Goal: Information Seeking & Learning: Check status

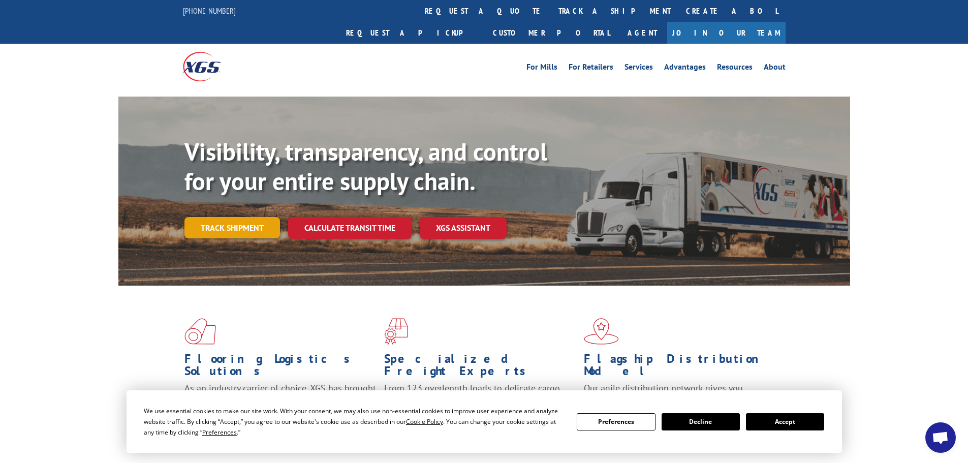
click at [248, 217] on link "Track shipment" at bounding box center [231, 227] width 95 height 21
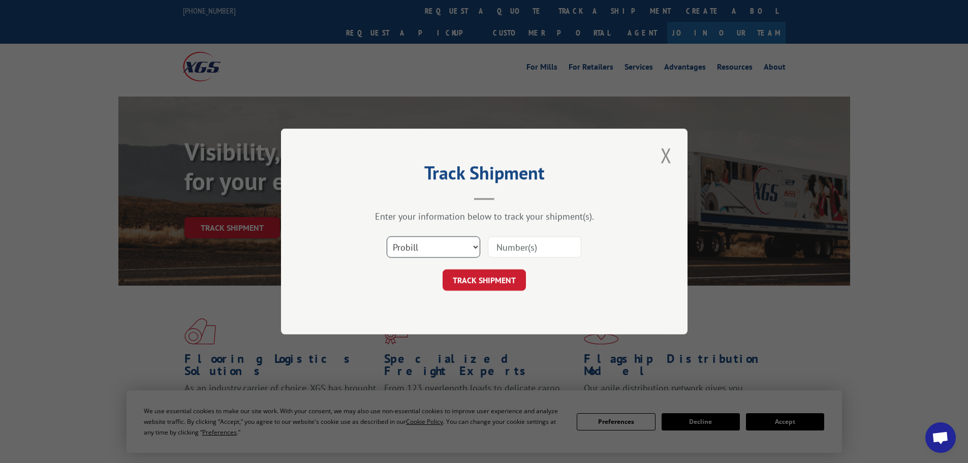
click at [464, 246] on select "Select category... Probill BOL PO" at bounding box center [433, 246] width 93 height 21
select select "bol"
click at [387, 236] on select "Select category... Probill BOL PO" at bounding box center [433, 246] width 93 height 21
click at [527, 248] on input at bounding box center [534, 246] width 93 height 21
paste input "37430371421731"
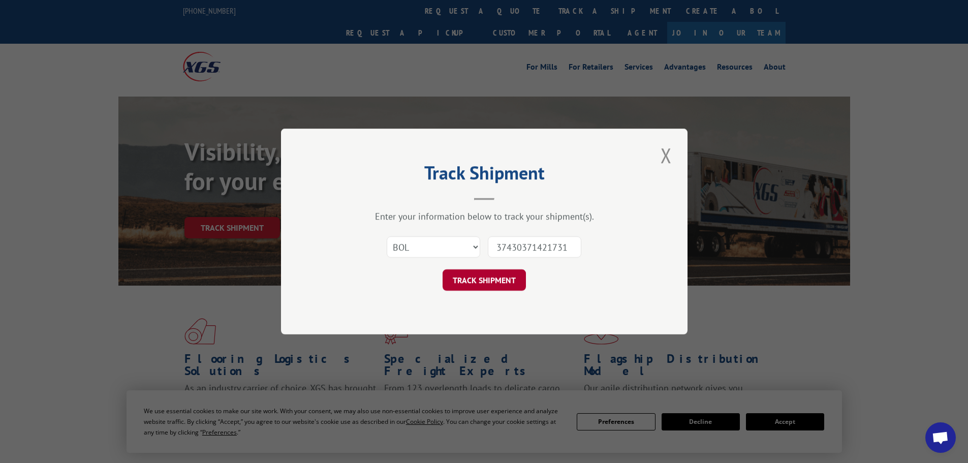
type input "37430371421731"
click at [500, 272] on button "TRACK SHIPMENT" at bounding box center [483, 279] width 83 height 21
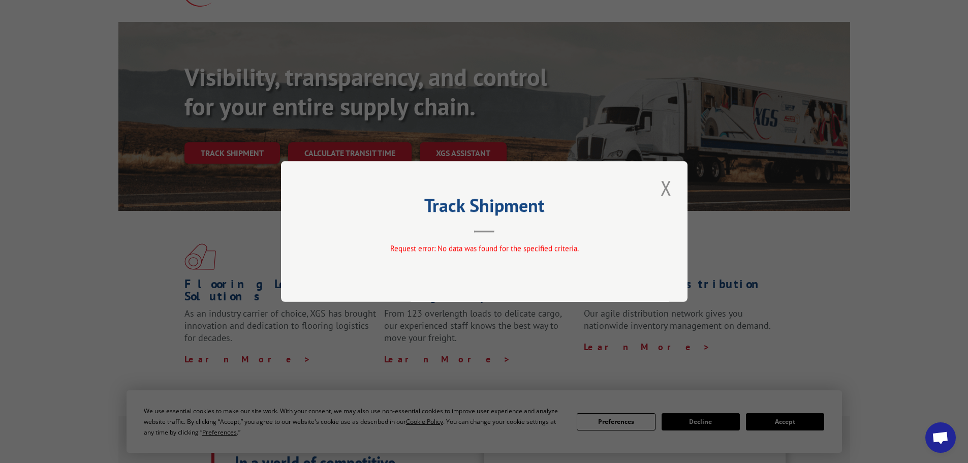
scroll to position [51, 0]
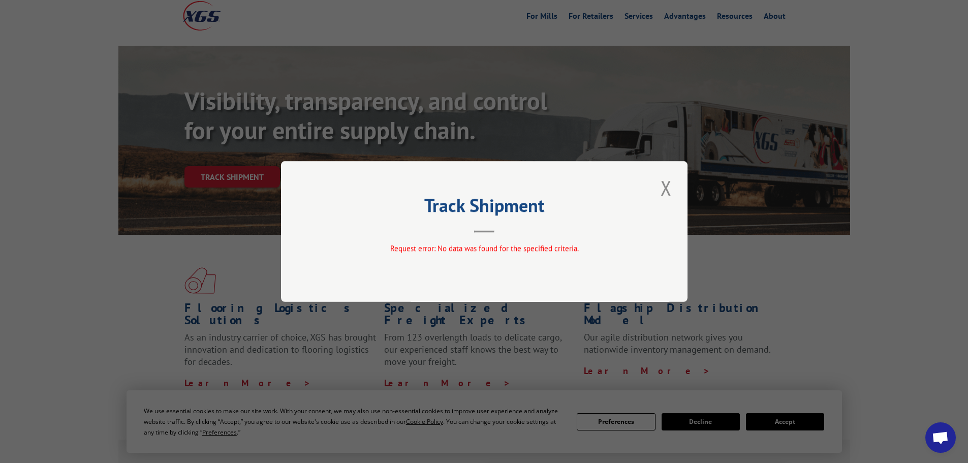
click at [653, 194] on div "Track Shipment Request error: No data was found for the specified criteria." at bounding box center [484, 231] width 406 height 141
click at [665, 188] on button "Close modal" at bounding box center [665, 188] width 17 height 28
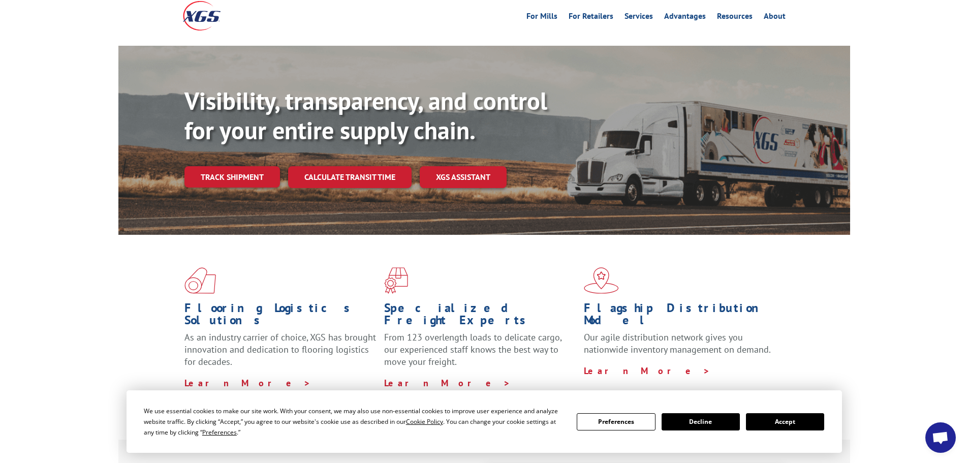
click at [229, 166] on link "Track shipment" at bounding box center [231, 176] width 95 height 21
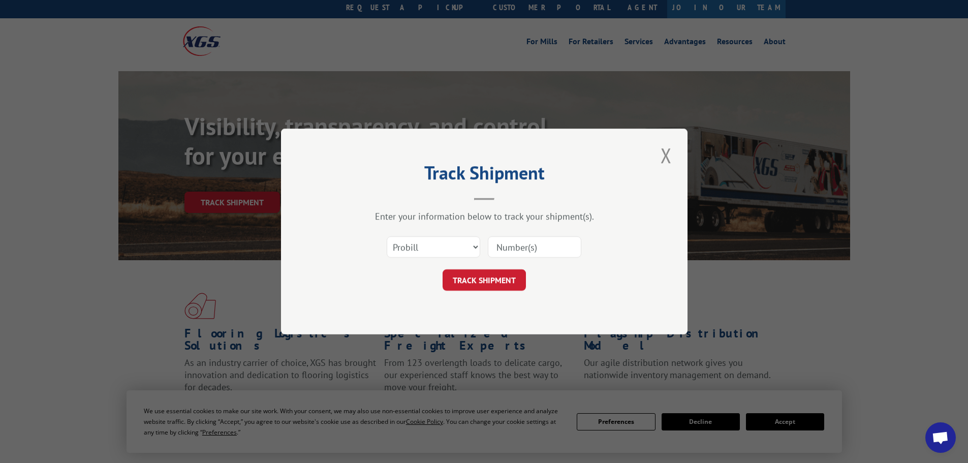
scroll to position [0, 0]
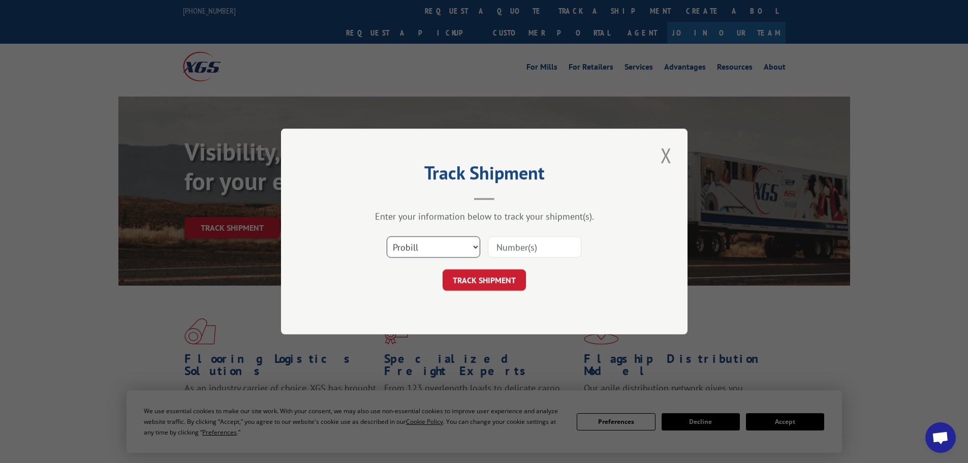
click at [411, 246] on select "Select category... Probill BOL PO" at bounding box center [433, 246] width 93 height 21
click at [413, 243] on select "Select category... Probill BOL PO" at bounding box center [433, 246] width 93 height 21
select select "po"
click at [387, 236] on select "Select category... Probill BOL PO" at bounding box center [433, 246] width 93 height 21
click at [508, 250] on input at bounding box center [534, 246] width 93 height 21
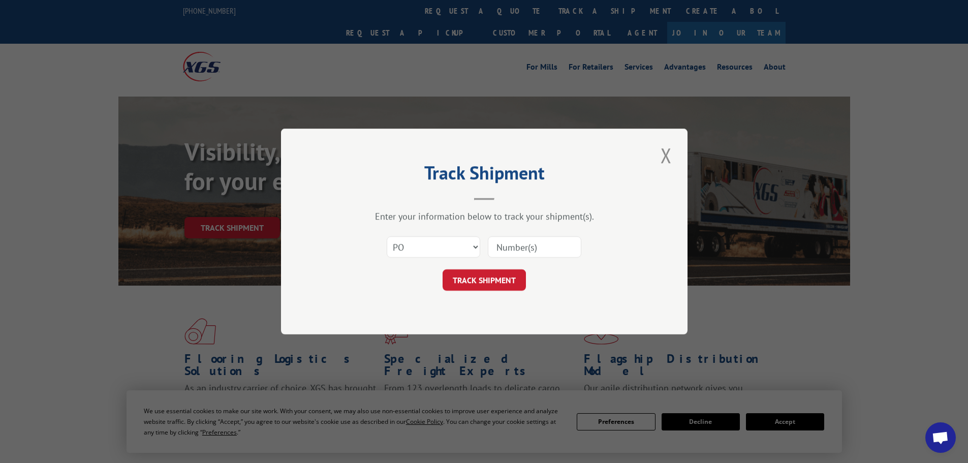
paste input "37430371421731"
type input "37430371421731"
click at [487, 279] on button "TRACK SHIPMENT" at bounding box center [483, 279] width 83 height 21
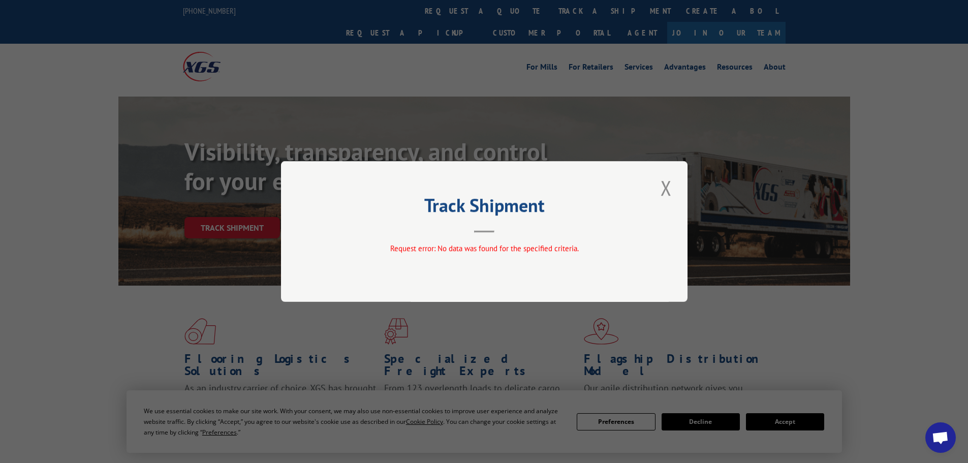
click at [225, 194] on div "Track Shipment Request error: No data was found for the specified criteria." at bounding box center [484, 231] width 968 height 463
click at [666, 193] on button "Close modal" at bounding box center [665, 188] width 17 height 28
